Goal: Communication & Community: Answer question/provide support

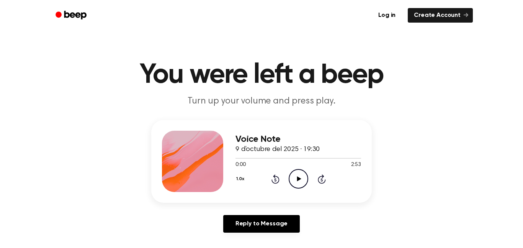
click at [293, 173] on icon "Play Audio" at bounding box center [298, 179] width 20 height 20
click at [297, 178] on icon "Pause Audio" at bounding box center [298, 179] width 20 height 20
click at [273, 181] on icon "Rewind 5 seconds" at bounding box center [275, 179] width 8 height 10
click at [302, 176] on icon "Play Audio" at bounding box center [298, 179] width 20 height 20
click at [269, 183] on div "1.0x Rewind 5 seconds Pause Audio Skip 5 seconds" at bounding box center [297, 179] width 125 height 20
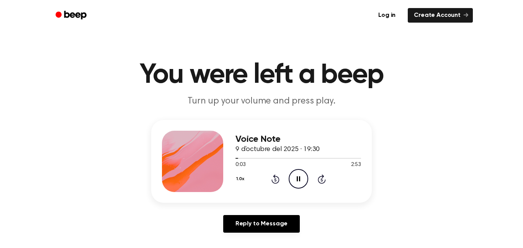
click at [269, 183] on div "1.0x Rewind 5 seconds Pause Audio Skip 5 seconds" at bounding box center [297, 179] width 125 height 20
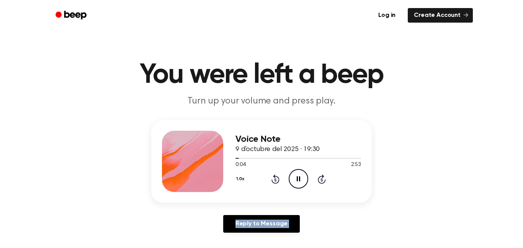
click at [269, 183] on div "1.0x Rewind 5 seconds Pause Audio Skip 5 seconds" at bounding box center [297, 179] width 125 height 20
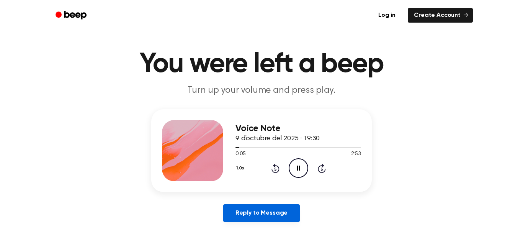
click at [291, 218] on link "Reply to Message" at bounding box center [261, 213] width 77 height 18
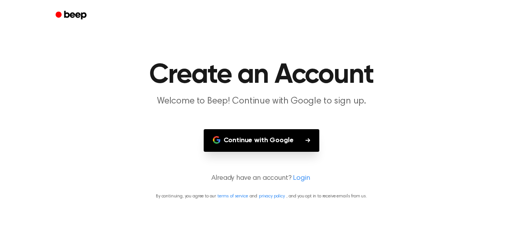
click at [284, 181] on p "Already have an account? Login" at bounding box center [261, 178] width 504 height 10
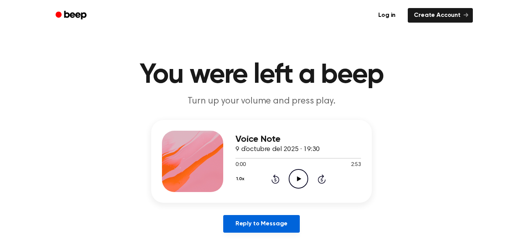
click at [269, 215] on link "Reply to Message" at bounding box center [261, 224] width 77 height 18
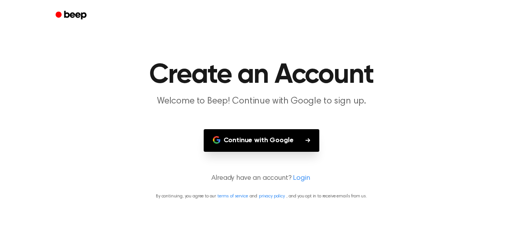
click at [273, 136] on button "Continue with Google" at bounding box center [262, 140] width 116 height 23
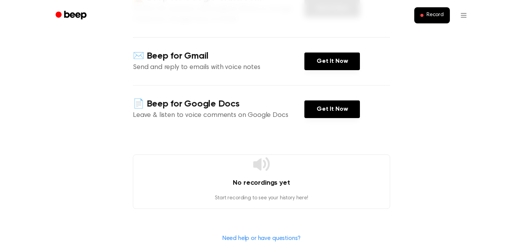
scroll to position [129, 0]
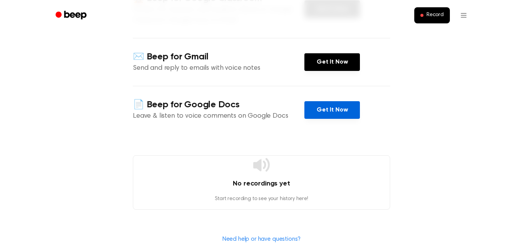
click at [337, 104] on link "Get It Now" at bounding box center [331, 110] width 55 height 18
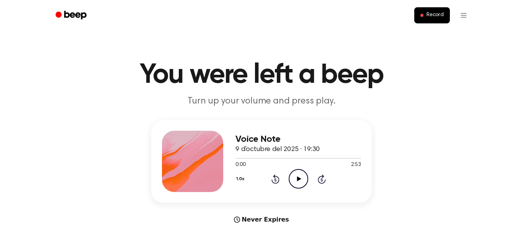
click at [249, 219] on div "Never Expires" at bounding box center [261, 219] width 220 height 9
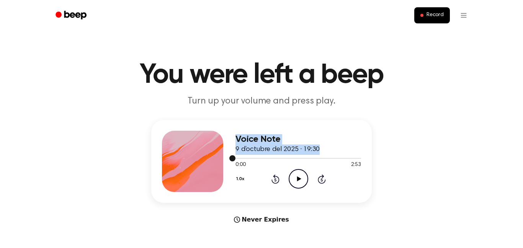
drag, startPoint x: 151, startPoint y: 145, endPoint x: 326, endPoint y: 158, distance: 175.4
click at [326, 158] on div "Voice Note 9 d’octubre del 2025 · 19:30 0:00 2:53 Your browser does not support…" at bounding box center [261, 161] width 220 height 83
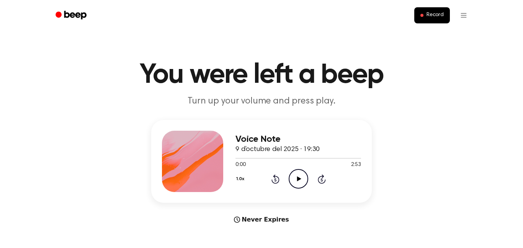
click at [408, 165] on div "Voice Note 9 d’octubre del 2025 · 19:30 0:00 2:53 Your browser does not support…" at bounding box center [261, 172] width 504 height 104
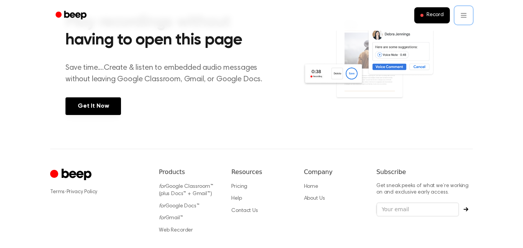
scroll to position [310, 0]
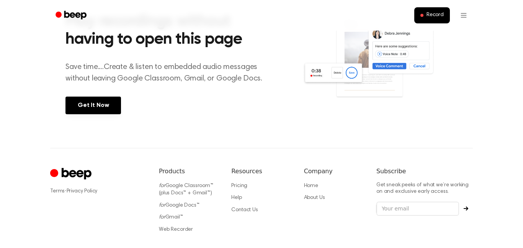
click at [328, 47] on img at bounding box center [379, 61] width 155 height 103
